Goal: Find specific page/section: Find specific page/section

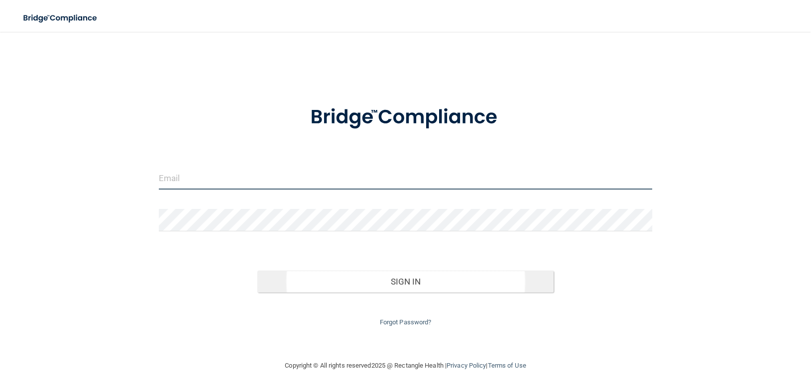
type input "[EMAIL_ADDRESS][DOMAIN_NAME]"
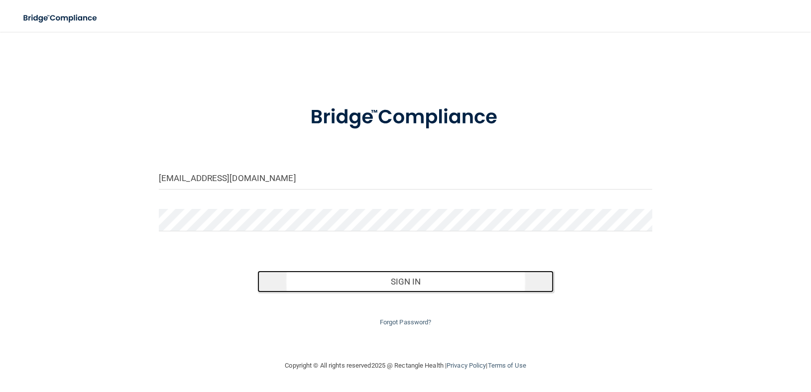
click at [408, 280] on button "Sign In" at bounding box center [406, 282] width 296 height 22
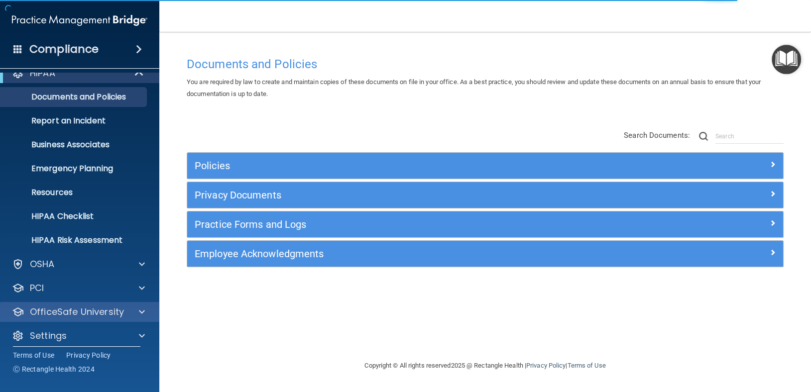
scroll to position [20, 0]
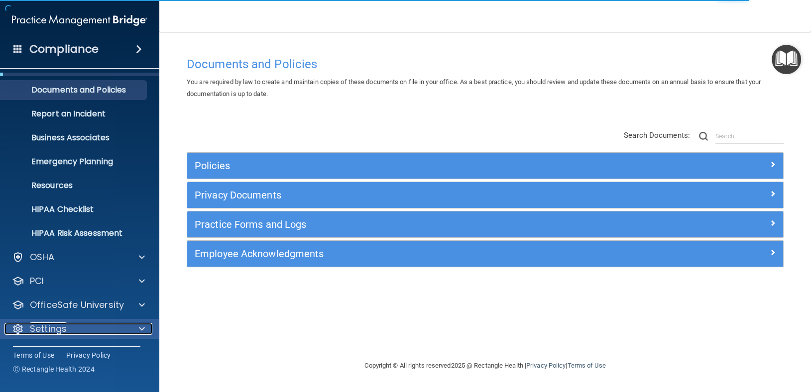
click at [85, 328] on div "Settings" at bounding box center [66, 329] width 124 height 12
click at [135, 327] on div at bounding box center [140, 329] width 25 height 12
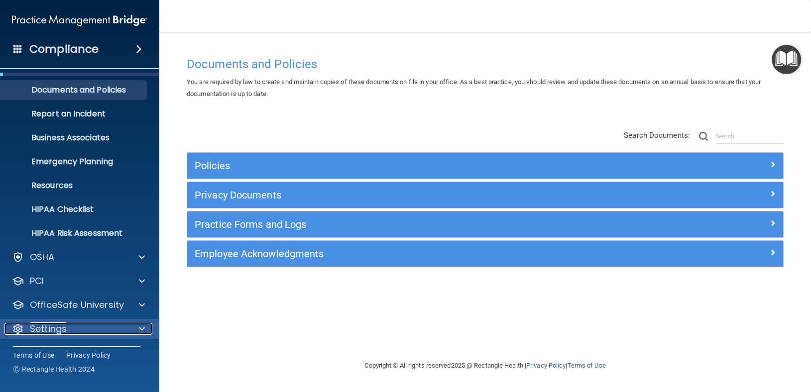
click at [135, 328] on div at bounding box center [140, 329] width 25 height 12
click at [135, 326] on div at bounding box center [140, 329] width 25 height 12
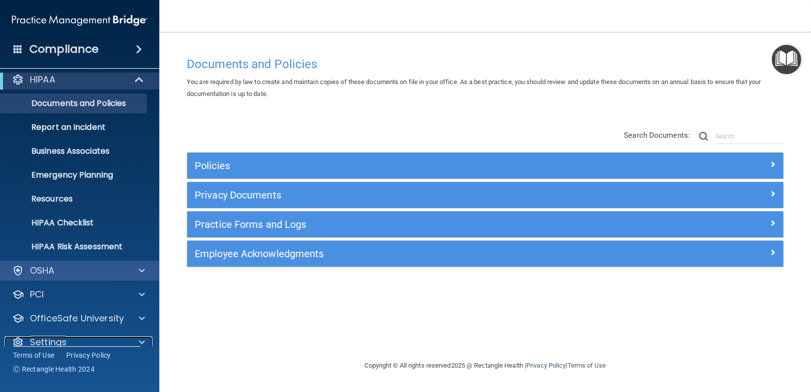
scroll to position [0, 0]
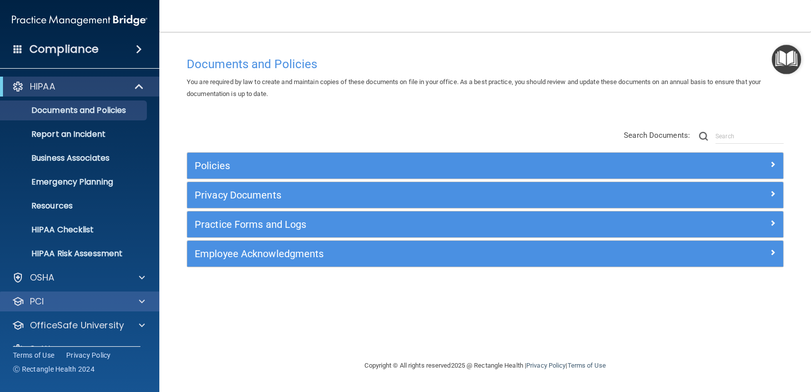
click at [132, 308] on div "PCI" at bounding box center [80, 302] width 160 height 20
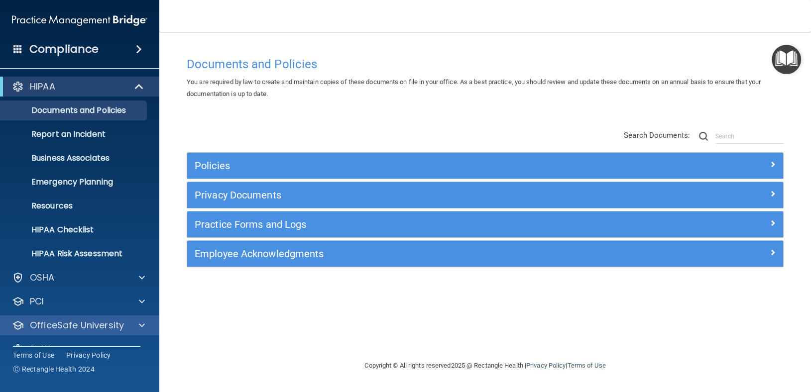
scroll to position [20, 0]
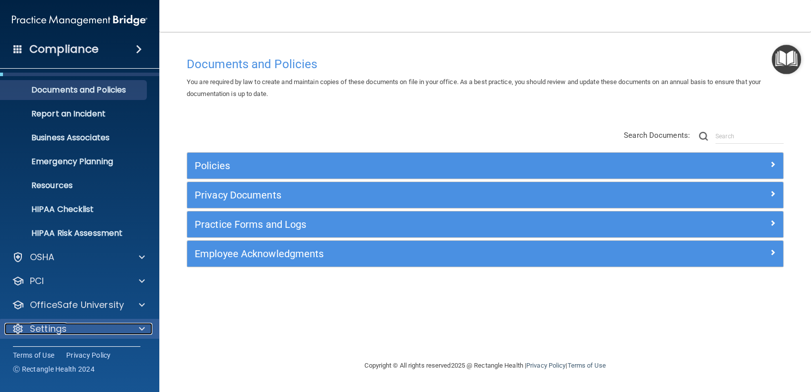
click at [104, 324] on div "Settings" at bounding box center [66, 329] width 124 height 12
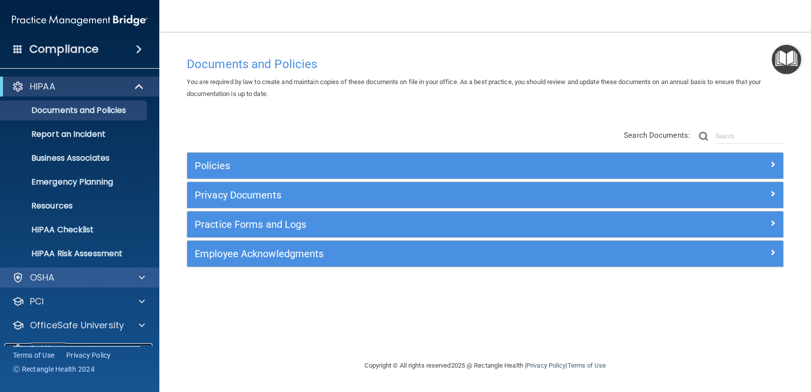
scroll to position [0, 0]
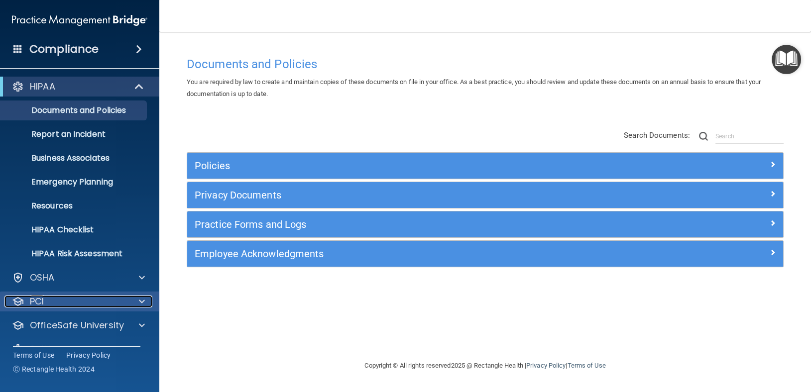
click at [90, 304] on div "PCI" at bounding box center [66, 302] width 124 height 12
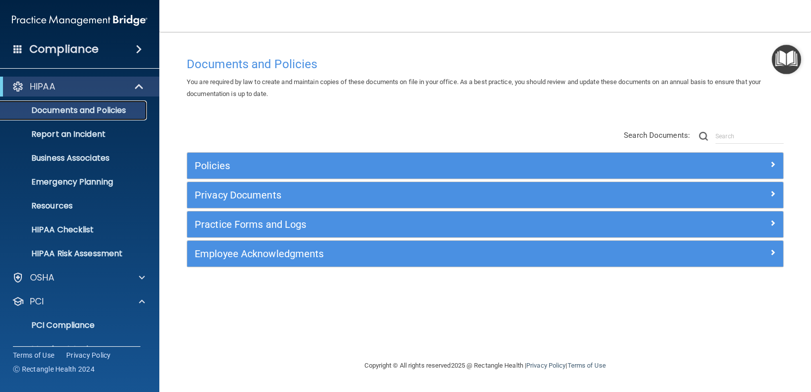
click at [72, 106] on p "Documents and Policies" at bounding box center [74, 111] width 136 height 10
click at [94, 87] on div "HIPAA" at bounding box center [65, 87] width 123 height 12
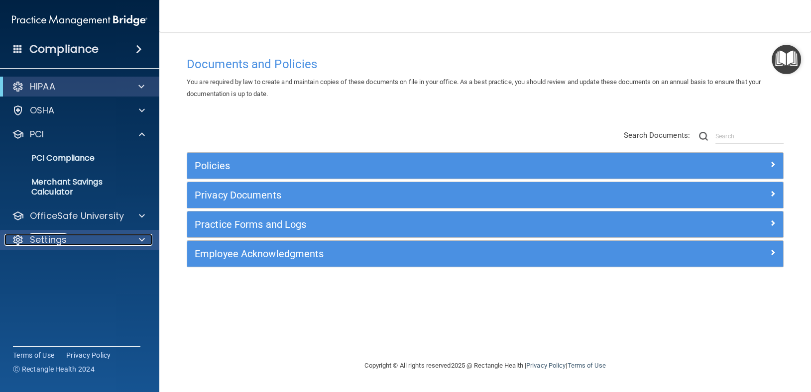
click at [116, 234] on div "Settings" at bounding box center [66, 240] width 124 height 12
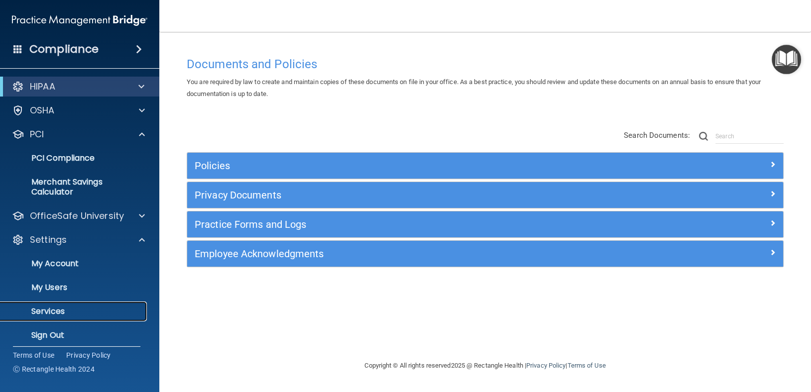
click at [57, 307] on p "Services" at bounding box center [74, 312] width 136 height 10
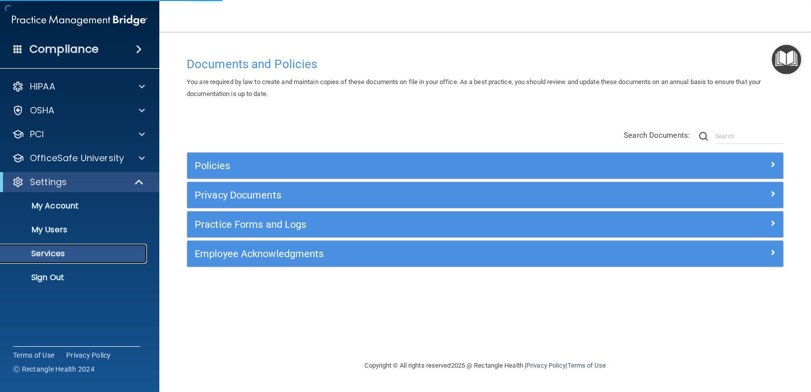
click at [132, 255] on p "Services" at bounding box center [74, 254] width 136 height 10
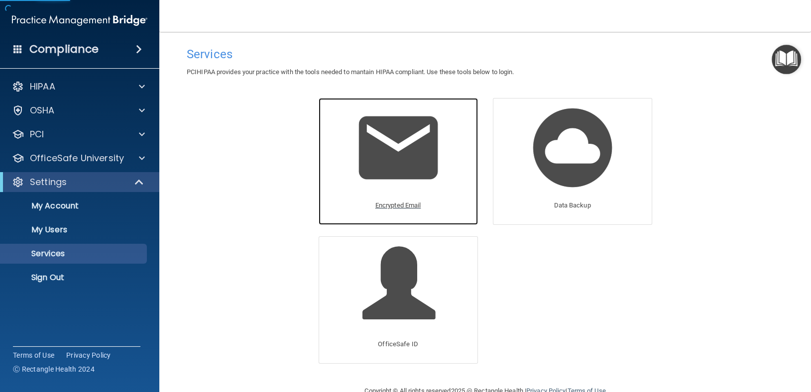
click at [394, 205] on p "Encrypted Email" at bounding box center [399, 206] width 46 height 12
